Goal: Information Seeking & Learning: Learn about a topic

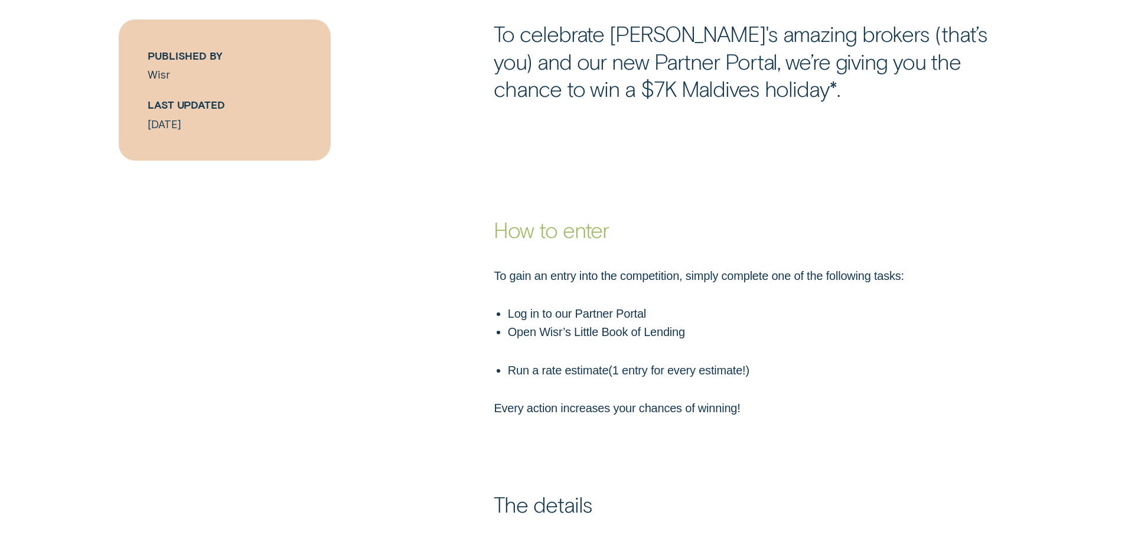
scroll to position [886, 0]
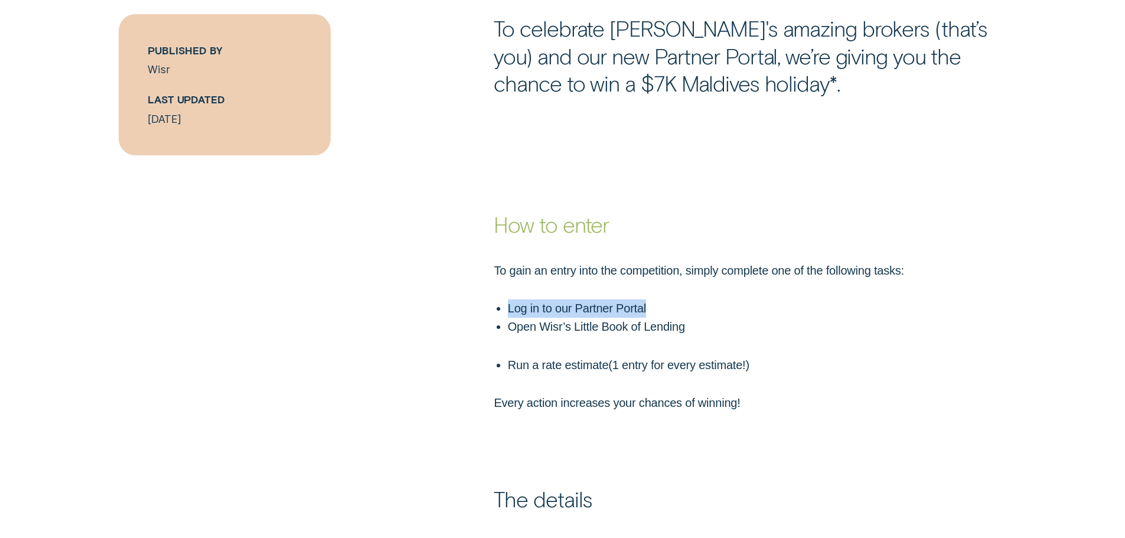
drag, startPoint x: 510, startPoint y: 304, endPoint x: 660, endPoint y: 308, distance: 150.1
click at [660, 308] on ul "Log in to our Partner Portal" at bounding box center [711, 308] width 440 height 18
click at [725, 336] on p "Open Wisr’s Little Book of Lending" at bounding box center [720, 327] width 424 height 18
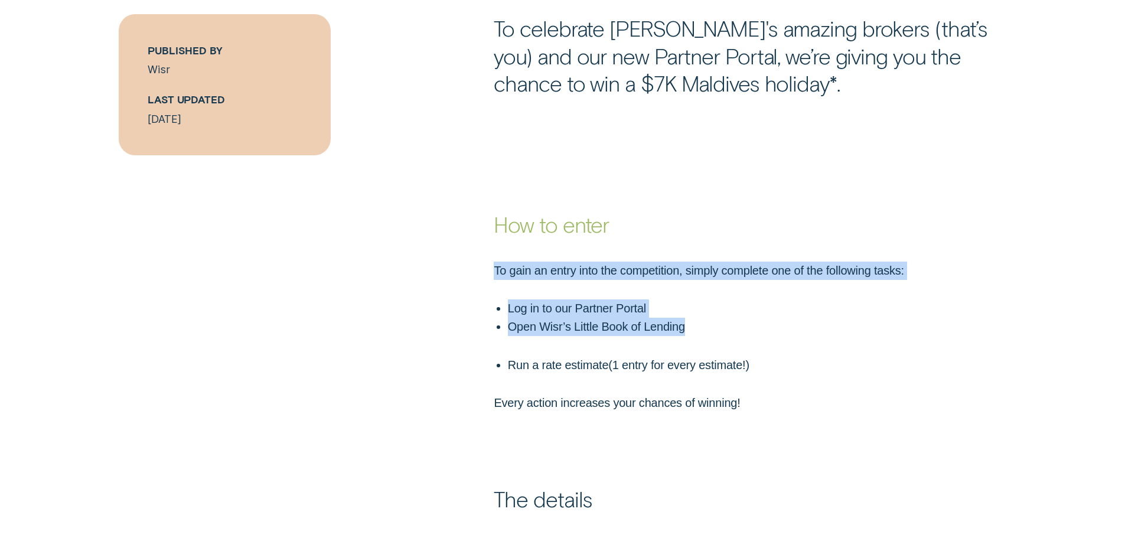
drag, startPoint x: 721, startPoint y: 327, endPoint x: 463, endPoint y: 253, distance: 268.5
click at [463, 253] on div "To gain an entry into the competition, simply complete one of the following tas…" at bounding box center [562, 325] width 1125 height 175
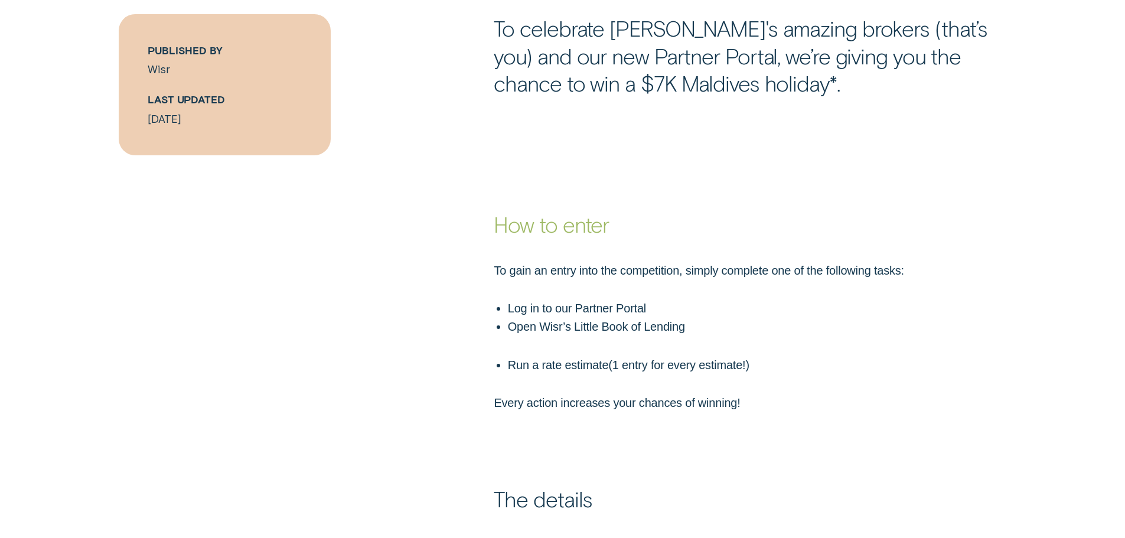
click at [816, 372] on p "Run a rate estimate ( 1 entry for every estimate! )" at bounding box center [720, 365] width 424 height 18
drag, startPoint x: 490, startPoint y: 306, endPoint x: 694, endPoint y: 305, distance: 204.4
click at [694, 305] on div "To gain an entry into the competition, simply complete one of the following tas…" at bounding box center [712, 337] width 451 height 151
click at [695, 383] on div "To gain an entry into the competition, simply complete one of the following tas…" at bounding box center [712, 337] width 451 height 151
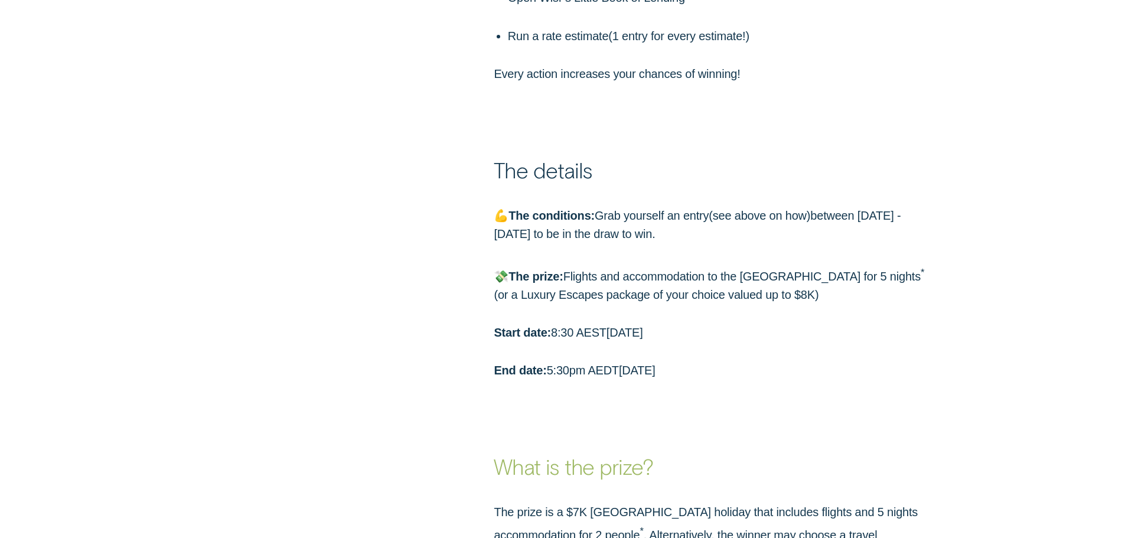
scroll to position [1241, 0]
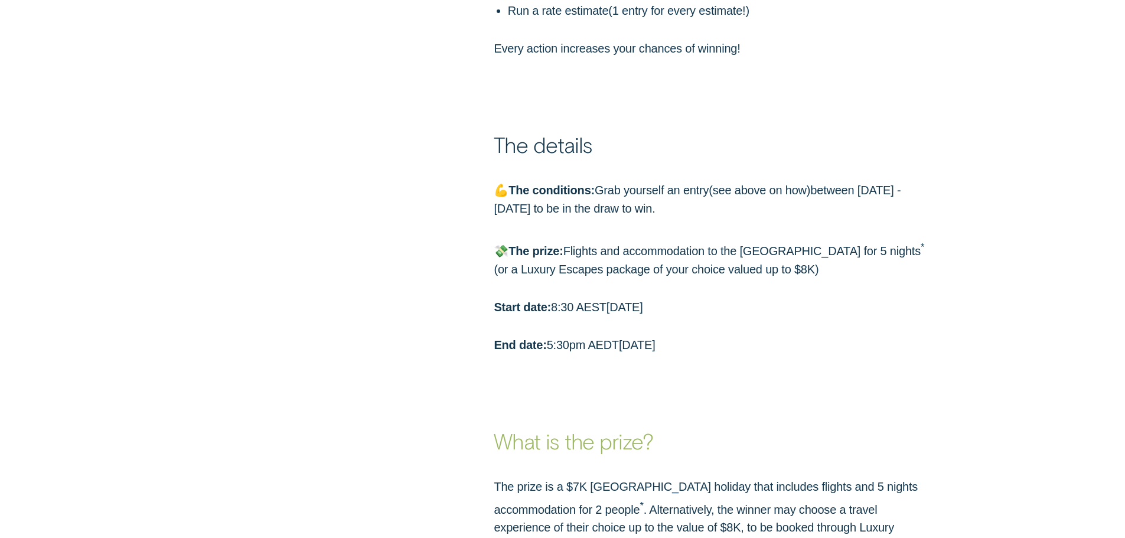
drag, startPoint x: 938, startPoint y: 210, endPoint x: 473, endPoint y: 135, distance: 470.9
click at [473, 135] on div "The details 💪 The conditions: Grab yourself an entry ( see above on how ) betwe…" at bounding box center [562, 206] width 1125 height 297
click at [615, 262] on p "💸 The prize: Flights and accommodation to the [GEOGRAPHIC_DATA] for 5 nights * …" at bounding box center [713, 258] width 438 height 41
click at [614, 262] on p "💸 The prize: Flights and accommodation to the [GEOGRAPHIC_DATA] for 5 nights * …" at bounding box center [713, 258] width 438 height 41
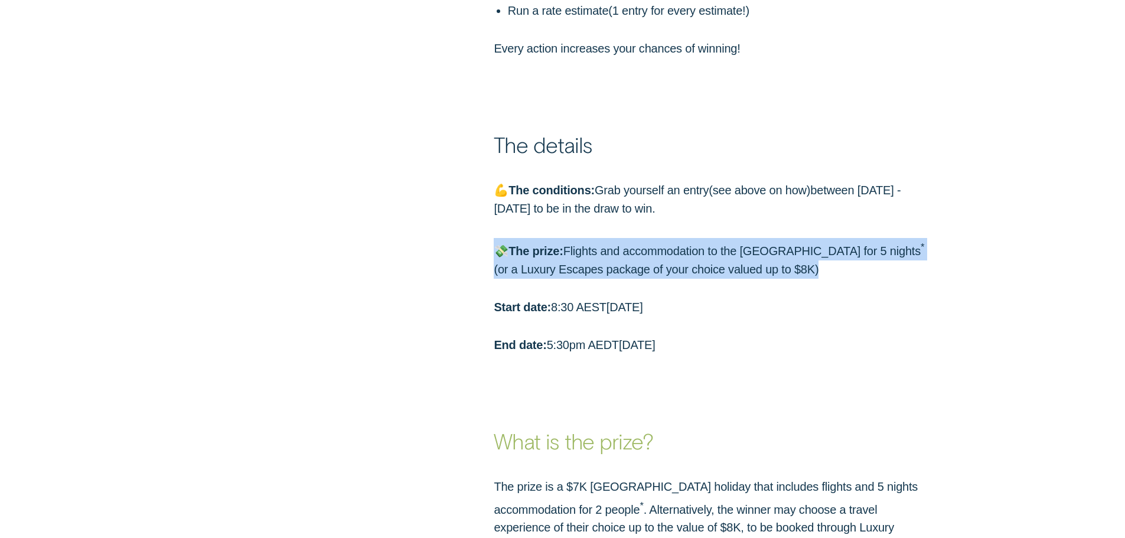
click at [614, 262] on p "💸 The prize: Flights and accommodation to the [GEOGRAPHIC_DATA] for 5 nights * …" at bounding box center [713, 258] width 438 height 41
click at [842, 267] on p "💸 The prize: Flights and accommodation to the [GEOGRAPHIC_DATA] for 5 nights * …" at bounding box center [713, 258] width 438 height 41
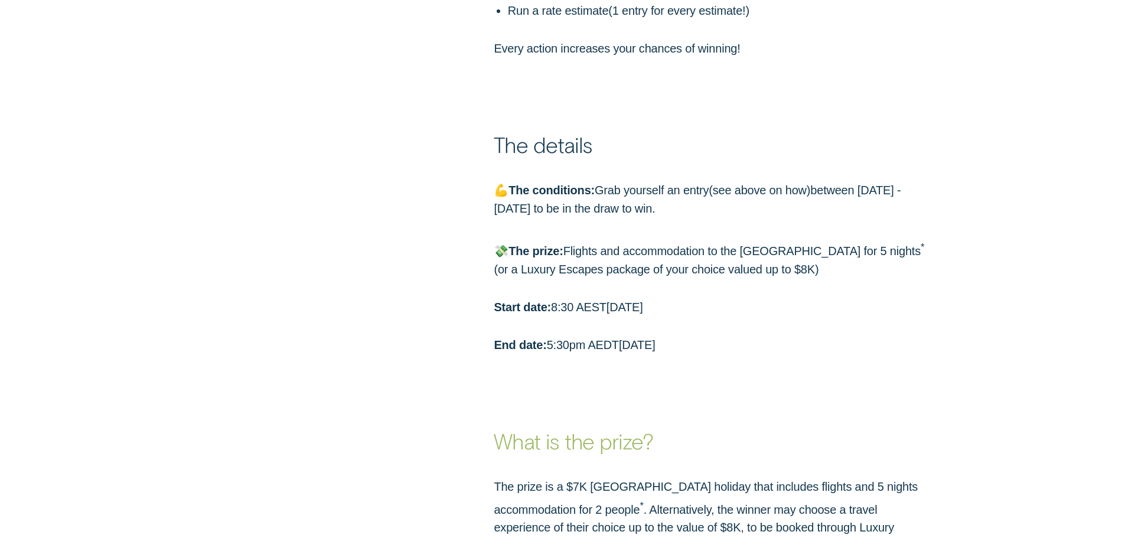
drag, startPoint x: 865, startPoint y: 248, endPoint x: 855, endPoint y: 252, distance: 10.1
click at [864, 249] on p "💸 The prize: Flights and accommodation to the [GEOGRAPHIC_DATA] for 5 nights * …" at bounding box center [713, 258] width 438 height 41
click at [743, 268] on p "💸 The prize: Flights and accommodation to the [GEOGRAPHIC_DATA] for 5 nights * …" at bounding box center [713, 258] width 438 height 41
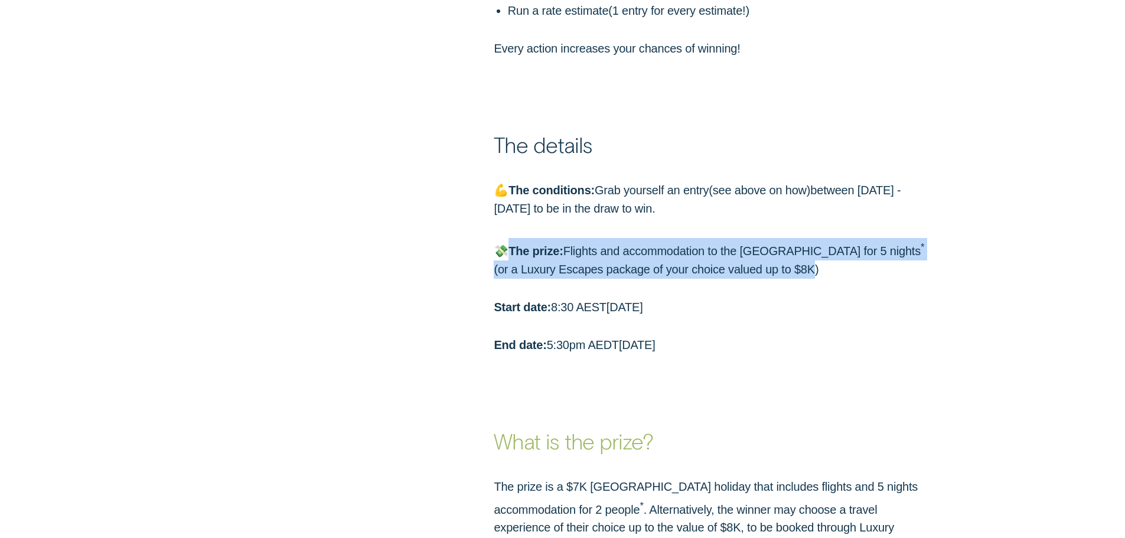
drag, startPoint x: 749, startPoint y: 269, endPoint x: 512, endPoint y: 242, distance: 238.4
click at [512, 242] on p "💸 The prize: Flights and accommodation to the [GEOGRAPHIC_DATA] for 5 nights * …" at bounding box center [713, 258] width 438 height 41
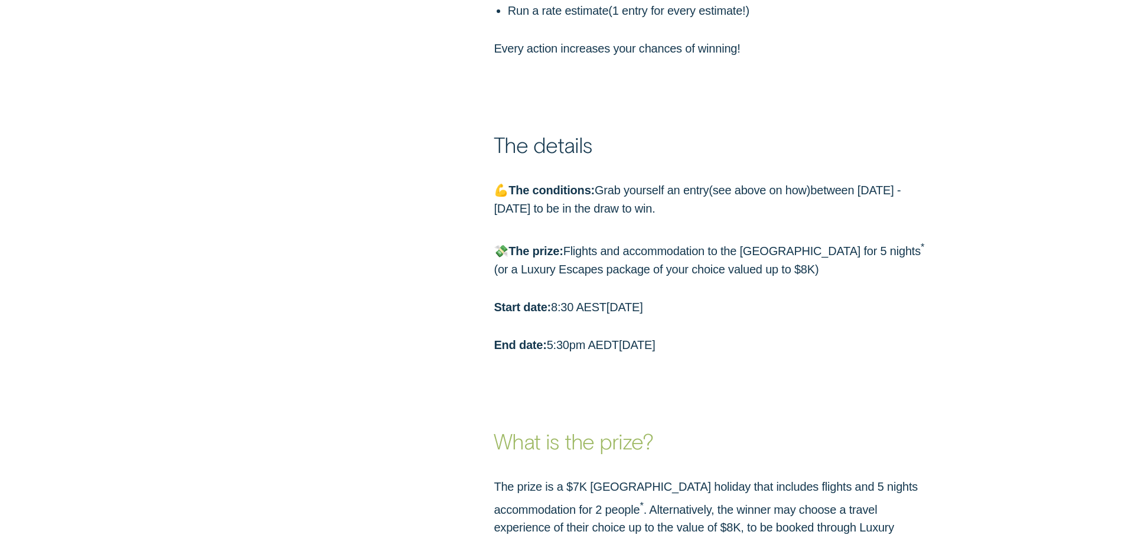
click at [569, 315] on p "Start date: 8:30 AEST[DATE]" at bounding box center [713, 307] width 438 height 18
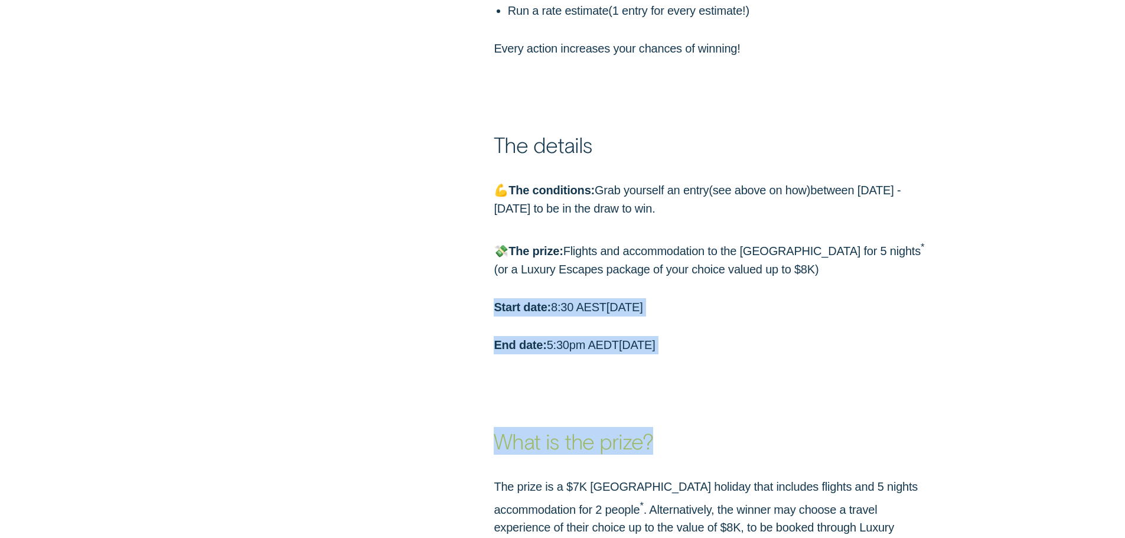
drag, startPoint x: 842, startPoint y: 359, endPoint x: 487, endPoint y: 305, distance: 358.5
click at [738, 366] on h3 "What is the prize?" at bounding box center [713, 405] width 438 height 100
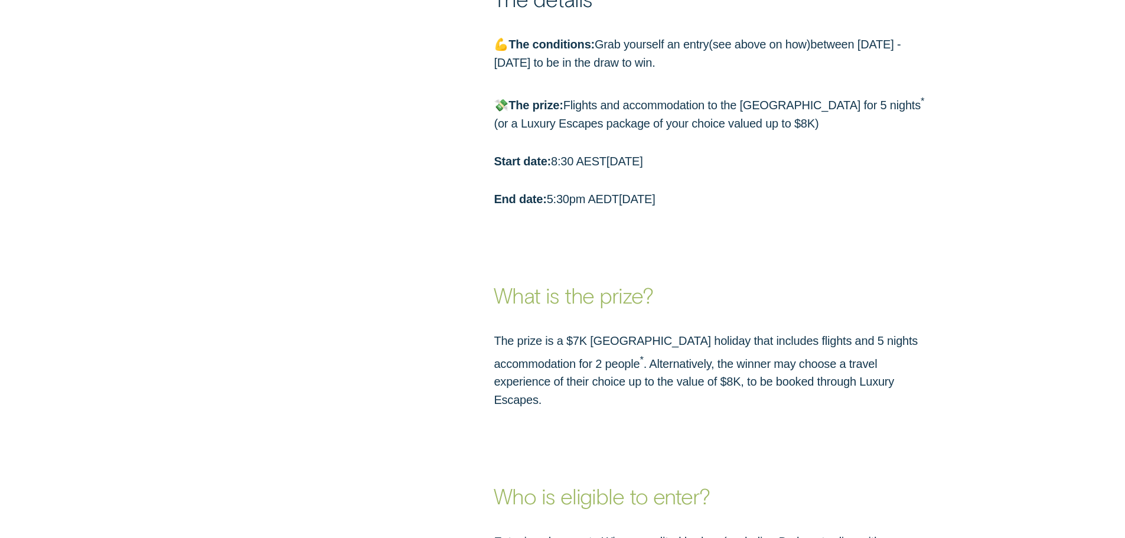
scroll to position [1477, 0]
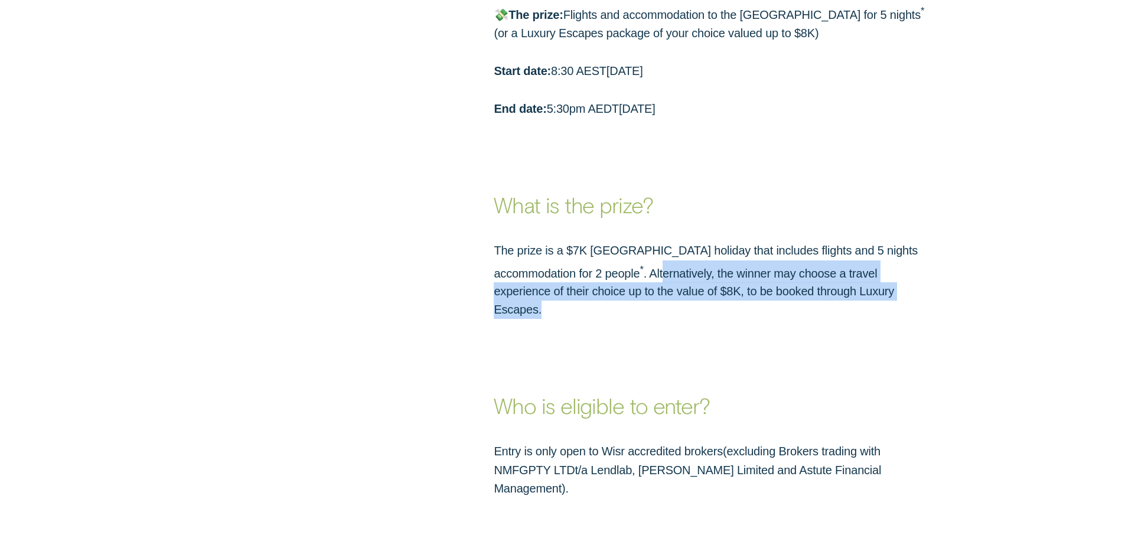
drag, startPoint x: 578, startPoint y: 273, endPoint x: 824, endPoint y: 289, distance: 246.8
click at [824, 289] on p "The prize is a $7K [GEOGRAPHIC_DATA] holiday that includes flights and 5 nights…" at bounding box center [713, 280] width 438 height 77
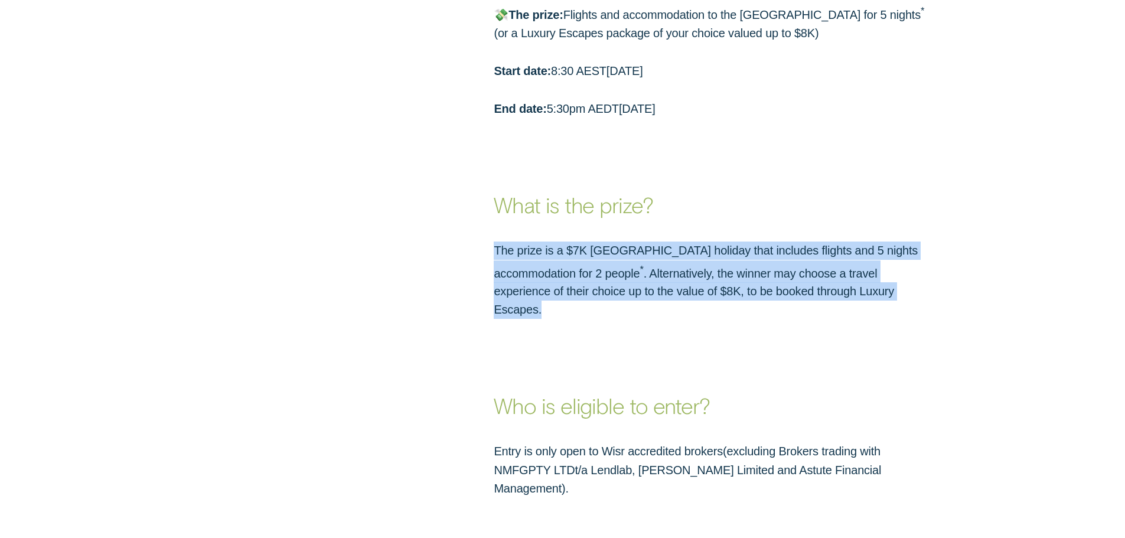
drag, startPoint x: 854, startPoint y: 289, endPoint x: 412, endPoint y: 226, distance: 446.4
click at [412, 226] on div "The prize is a $7K [GEOGRAPHIC_DATA] holiday that includes flights and 5 nights…" at bounding box center [562, 268] width 1125 height 101
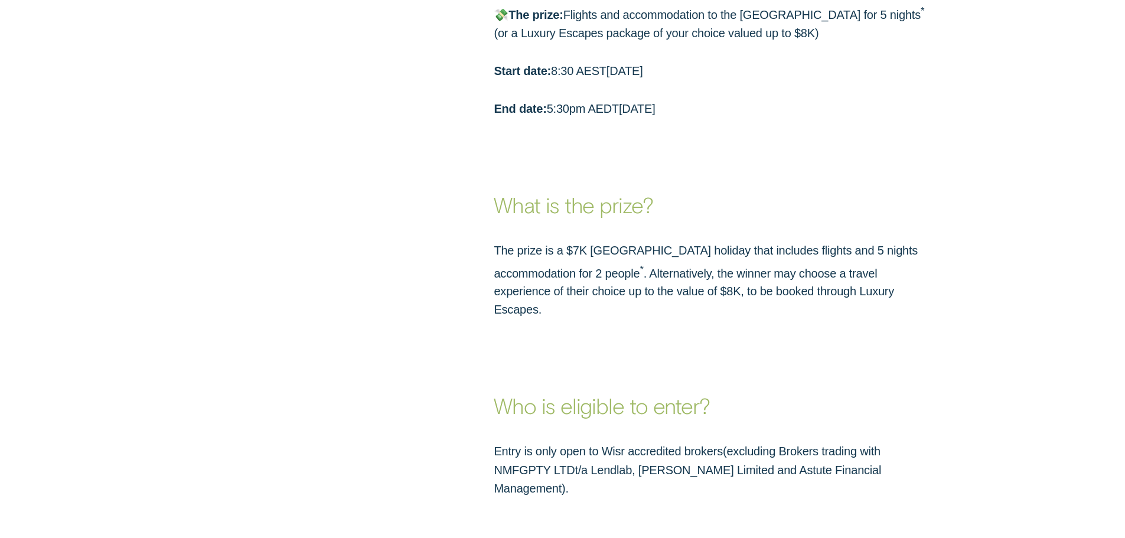
click at [389, 320] on div "Who is eligible to enter?" at bounding box center [563, 370] width 1052 height 100
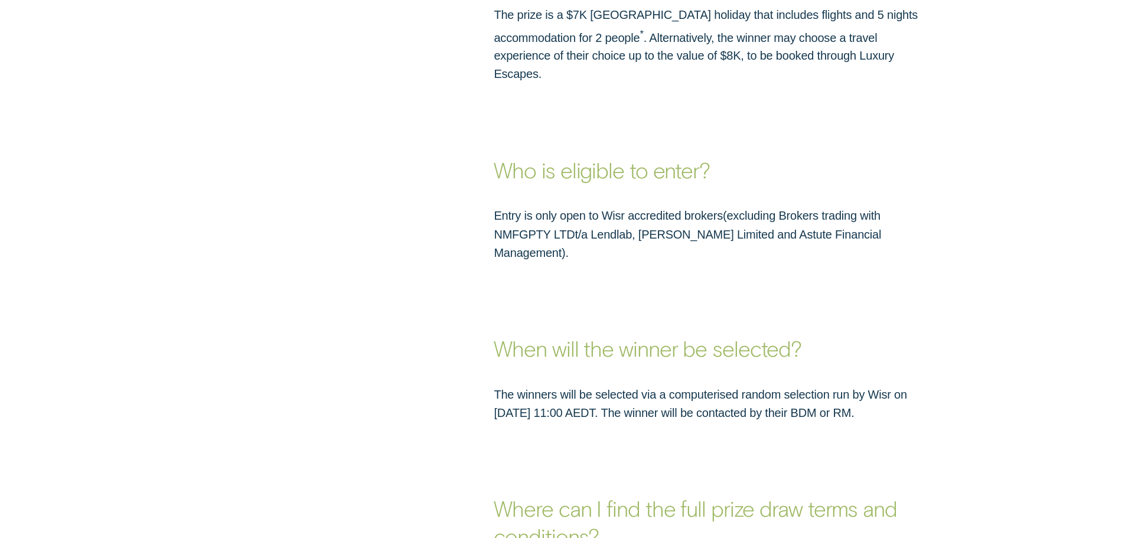
scroll to position [1713, 0]
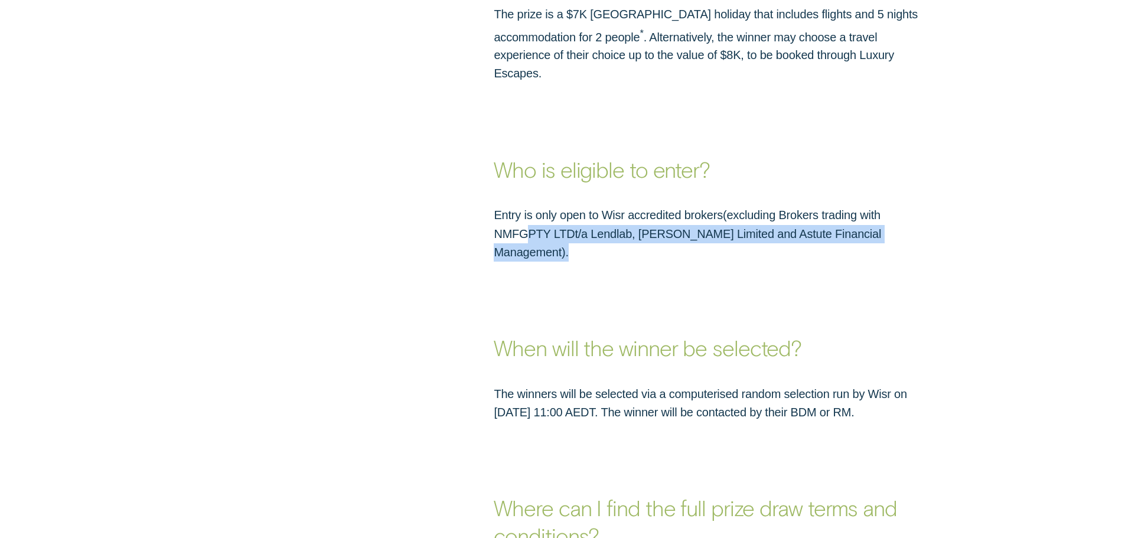
drag, startPoint x: 930, startPoint y: 199, endPoint x: 873, endPoint y: 219, distance: 60.0
click at [873, 219] on p "Entry is only open to Wisr accredited brokers ( excluding Brokers trading with …" at bounding box center [713, 233] width 438 height 55
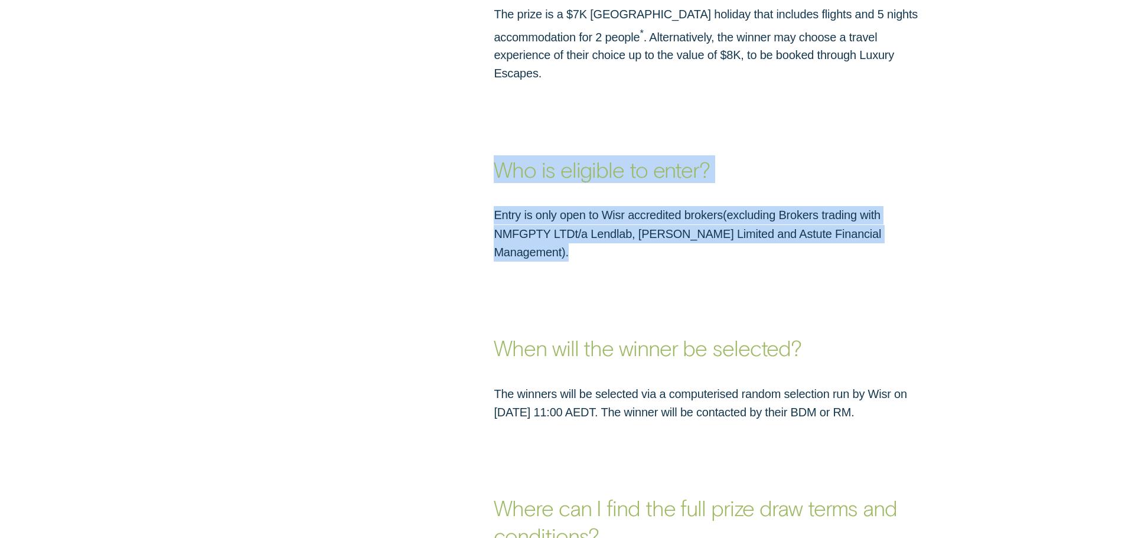
drag, startPoint x: 879, startPoint y: 217, endPoint x: 542, endPoint y: 259, distance: 339.8
click at [461, 154] on div "Who is eligible to enter? Entry is only open to Wisr accredited brokers ( exclu…" at bounding box center [562, 172] width 1125 height 178
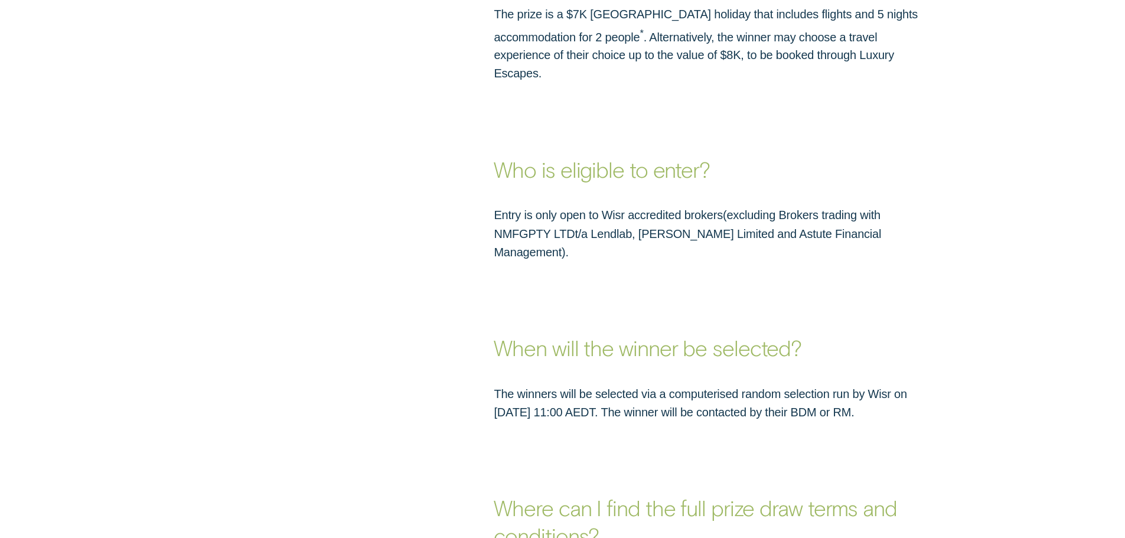
click at [589, 334] on strong "When will the winner be selected?" at bounding box center [648, 347] width 308 height 26
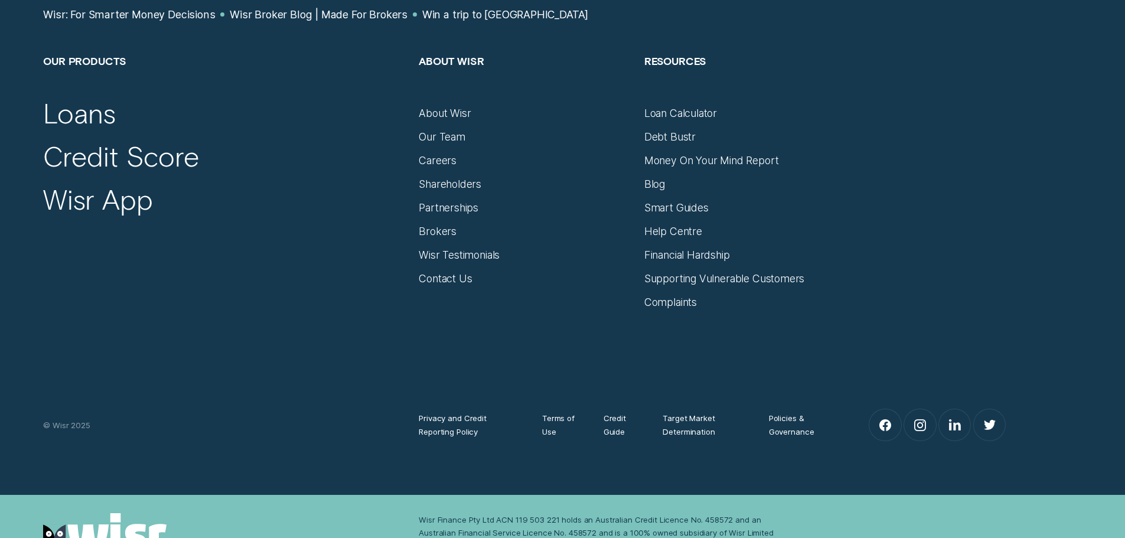
scroll to position [4406, 0]
